Goal: Check status

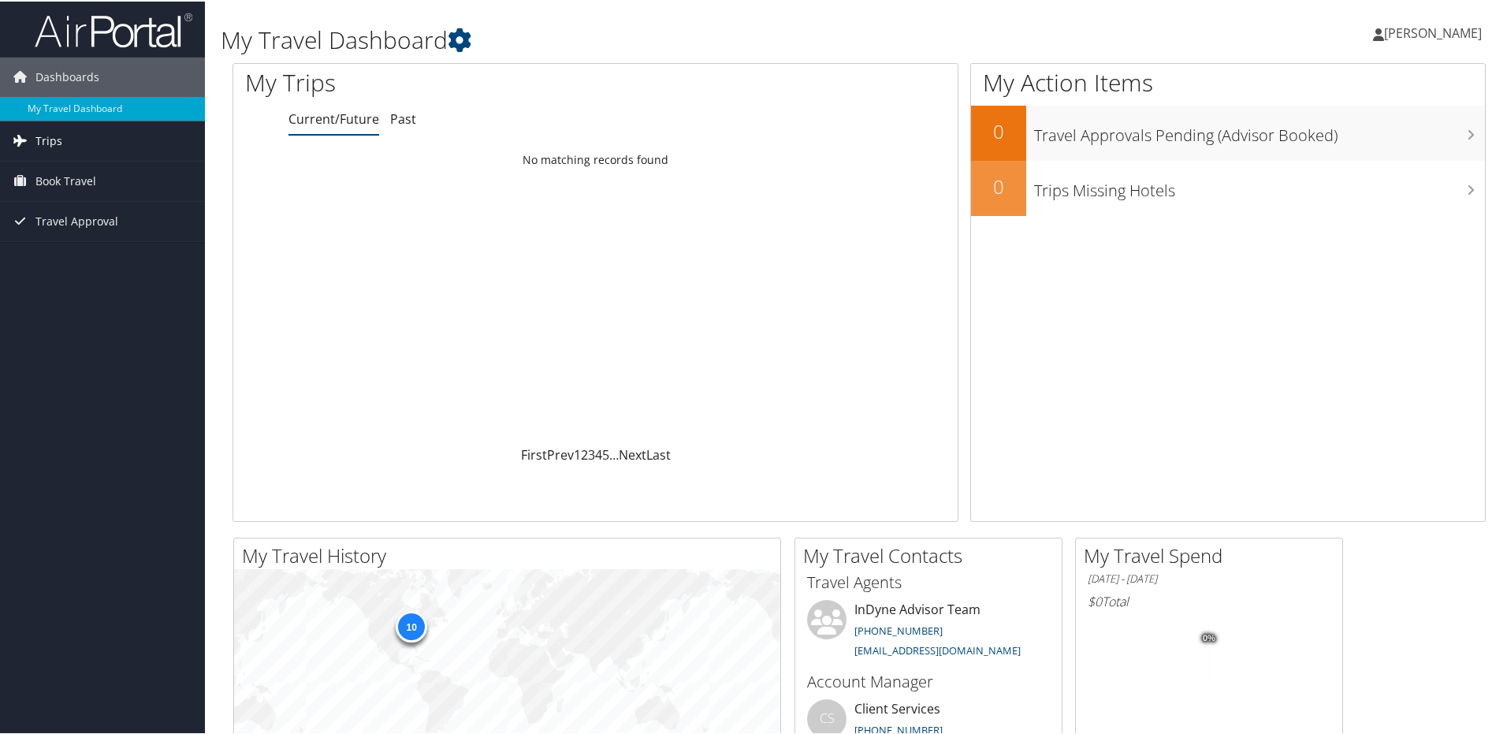
click at [41, 139] on span "Trips" at bounding box center [48, 139] width 27 height 39
click at [89, 170] on link "Current/Future Trips" at bounding box center [102, 171] width 205 height 24
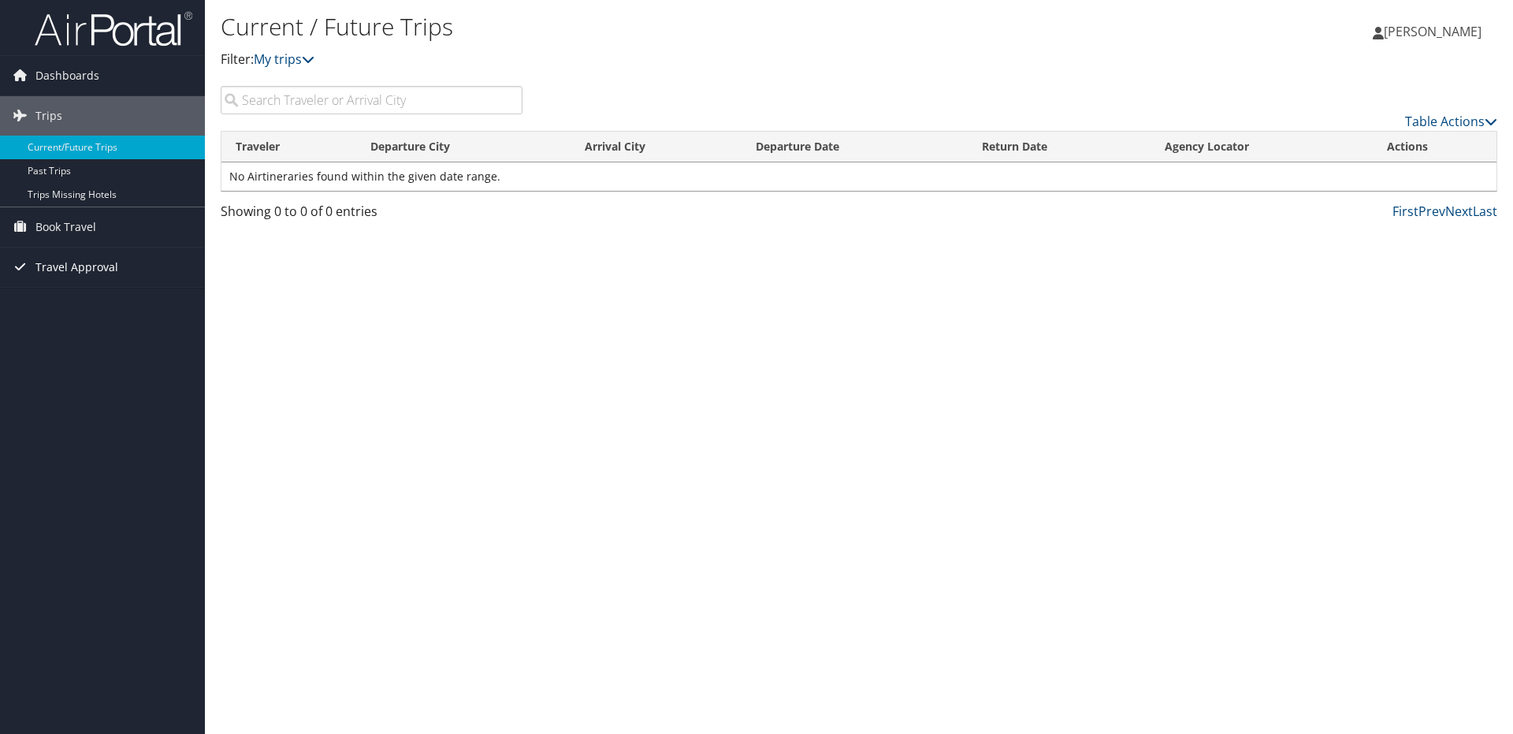
click at [54, 269] on span "Travel Approval" at bounding box center [76, 266] width 83 height 39
click at [58, 321] on link "Approved Trips" at bounding box center [102, 322] width 205 height 24
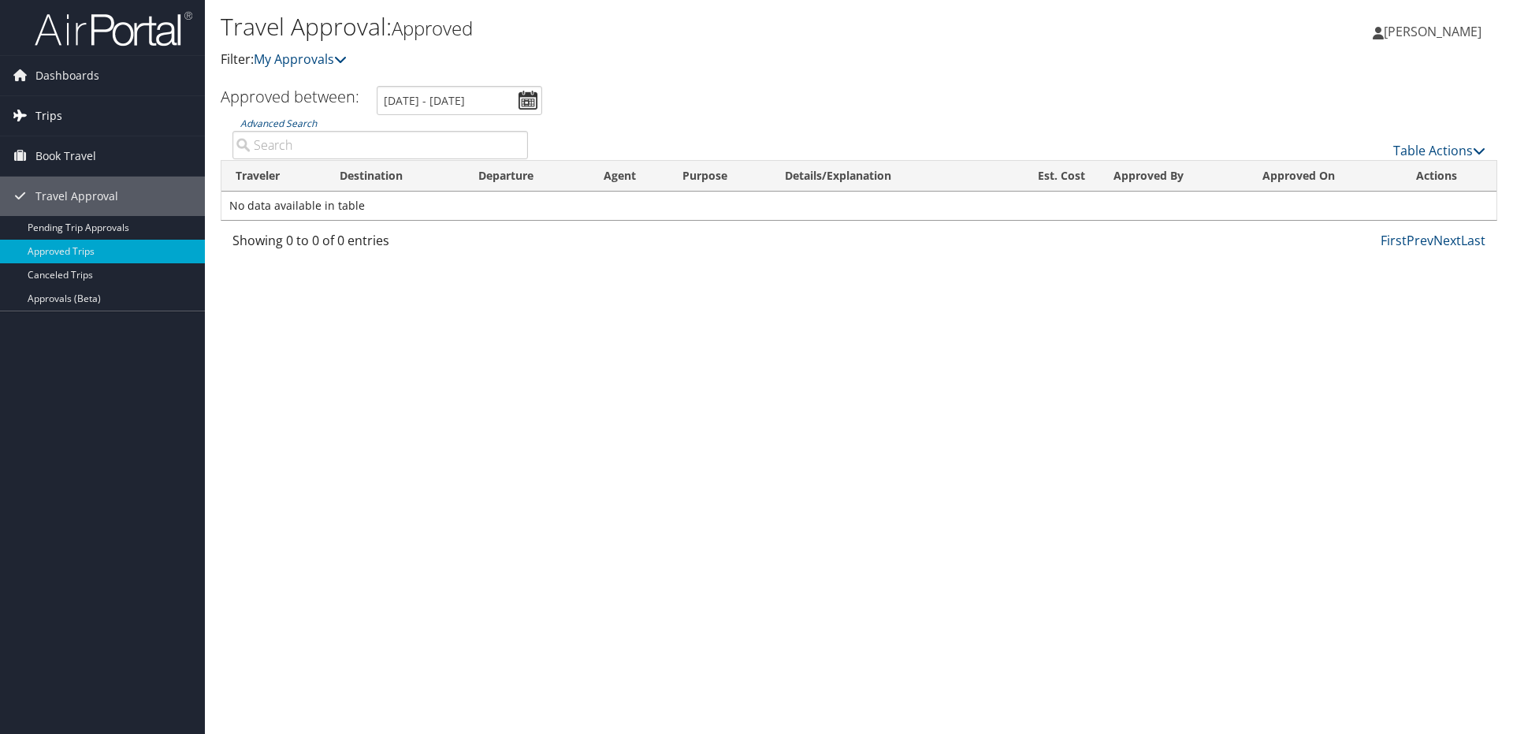
click at [45, 119] on span "Trips" at bounding box center [48, 115] width 27 height 39
